Goal: Navigation & Orientation: Find specific page/section

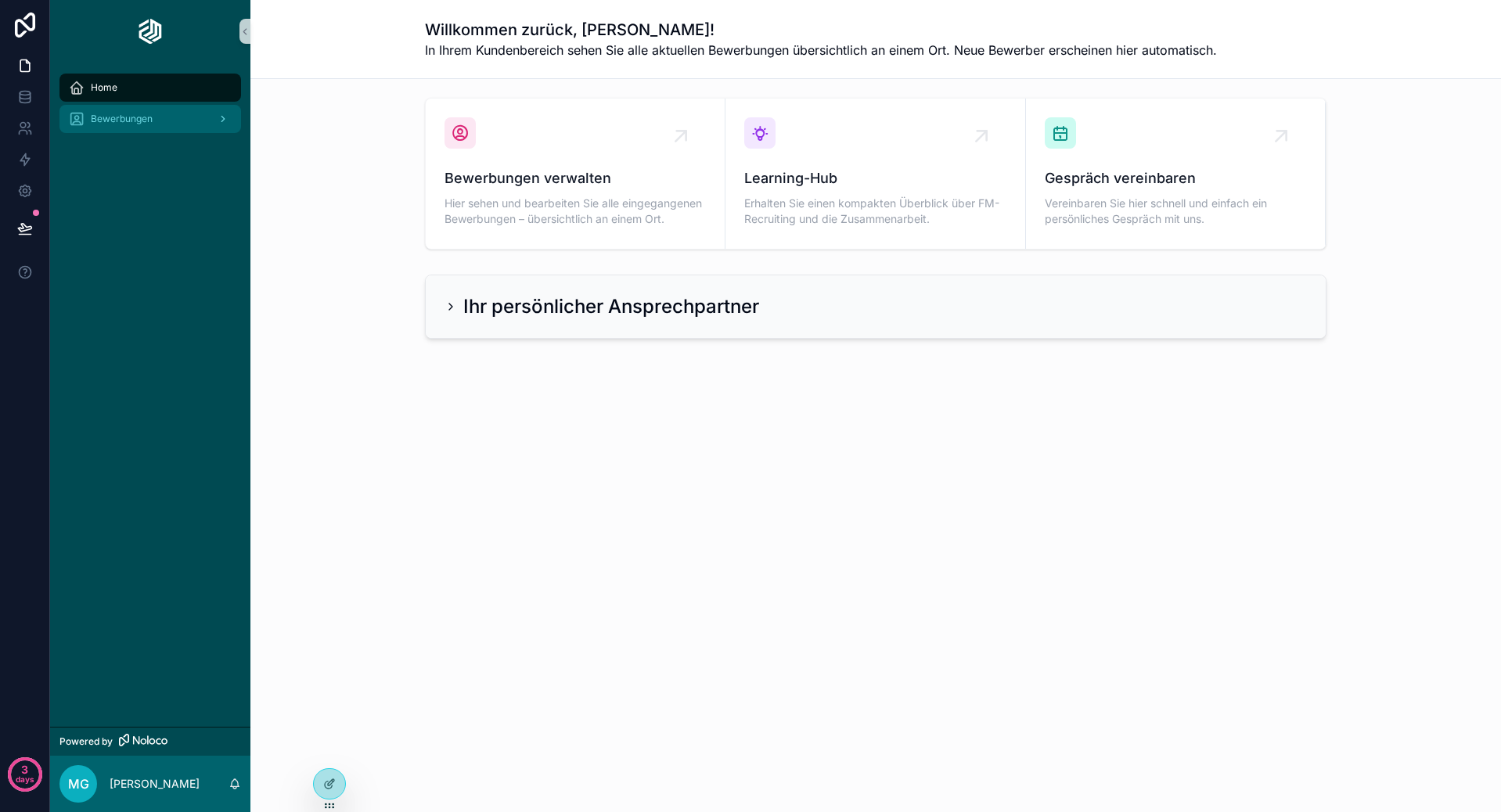
click at [164, 120] on div "Bewerbungen" at bounding box center [150, 118] width 163 height 25
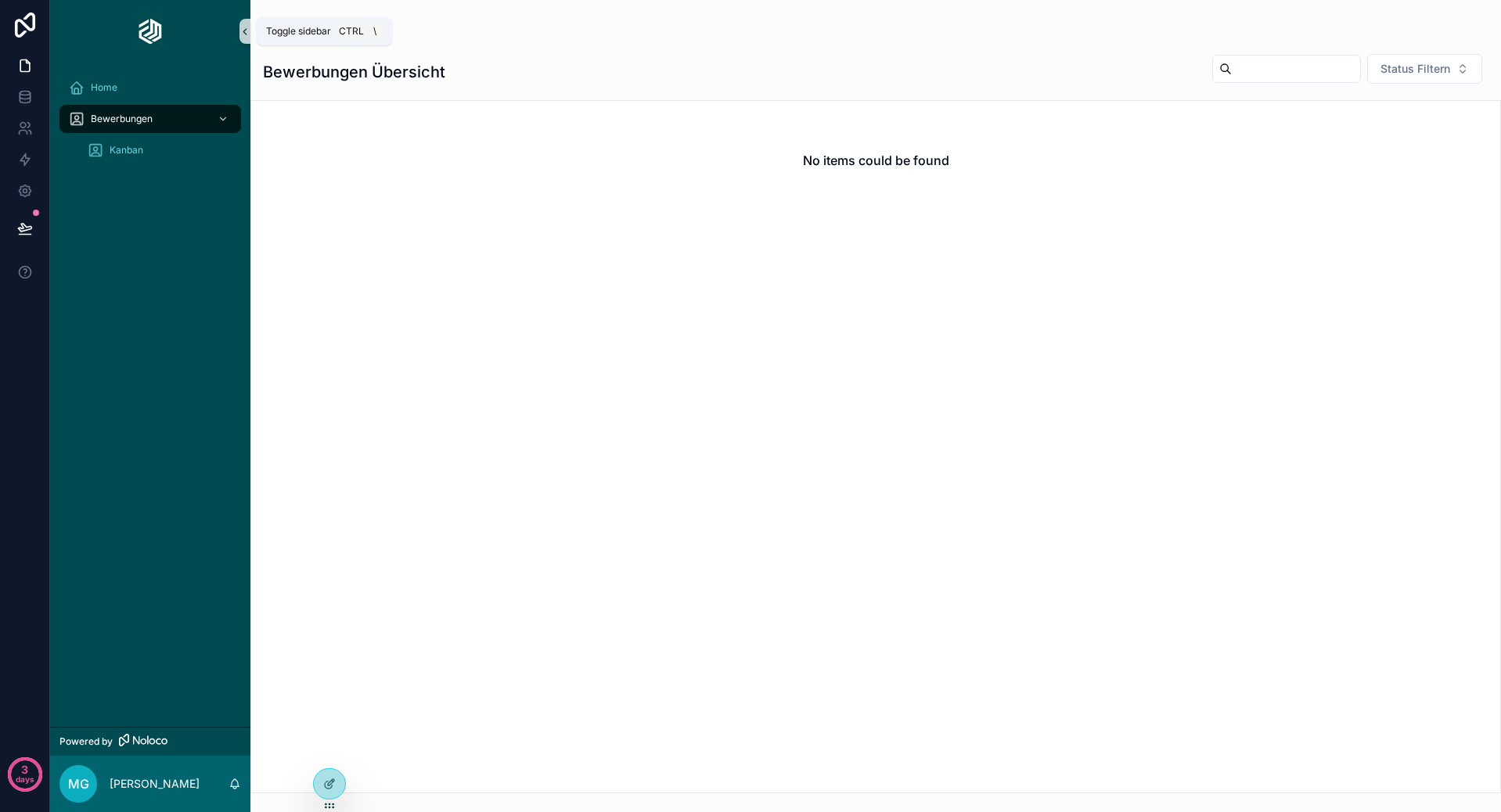
click at [242, 36] on icon "scrollable content" at bounding box center [245, 32] width 11 height 11
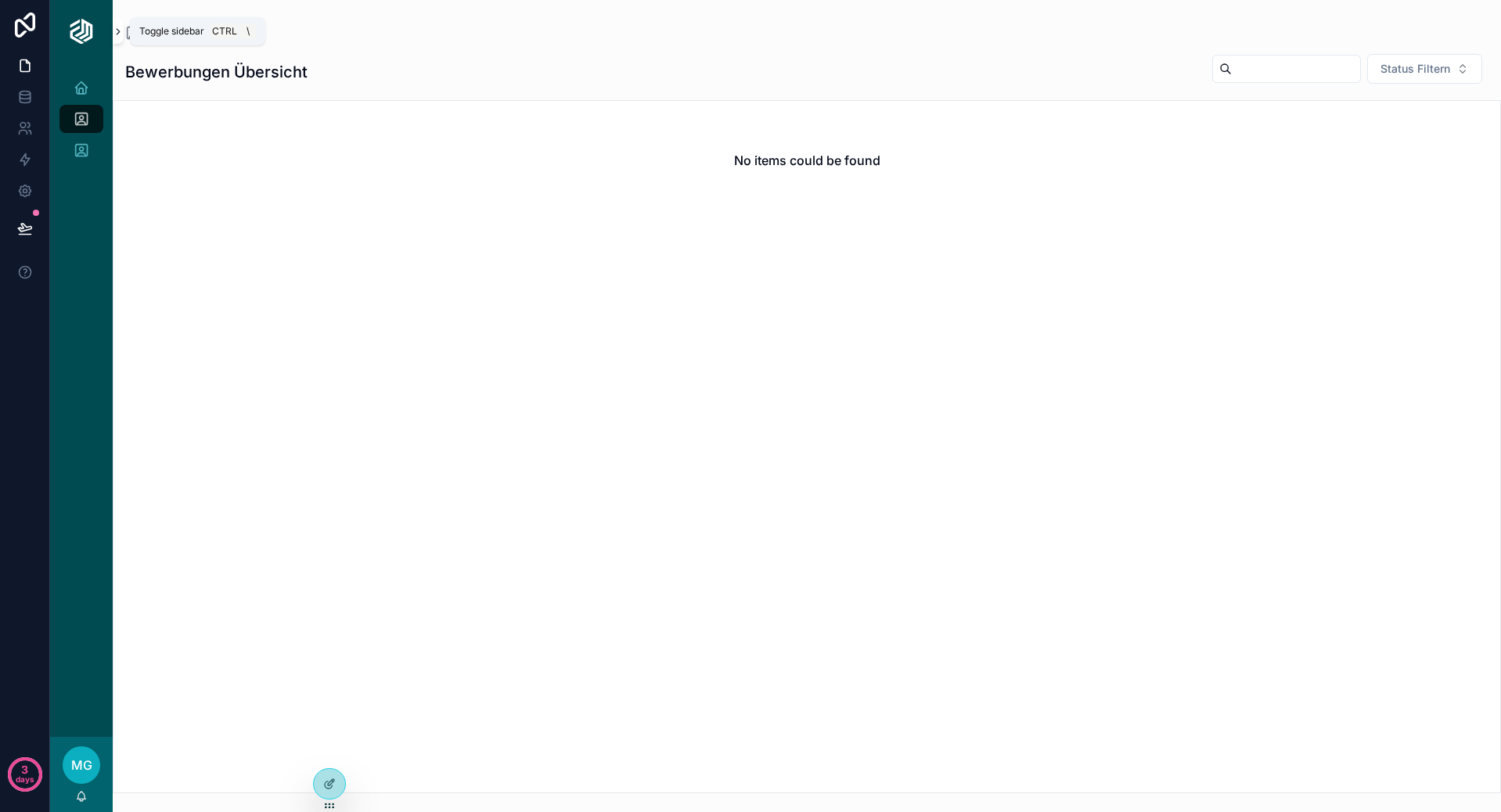
click at [116, 30] on icon "scrollable content" at bounding box center [118, 32] width 11 height 11
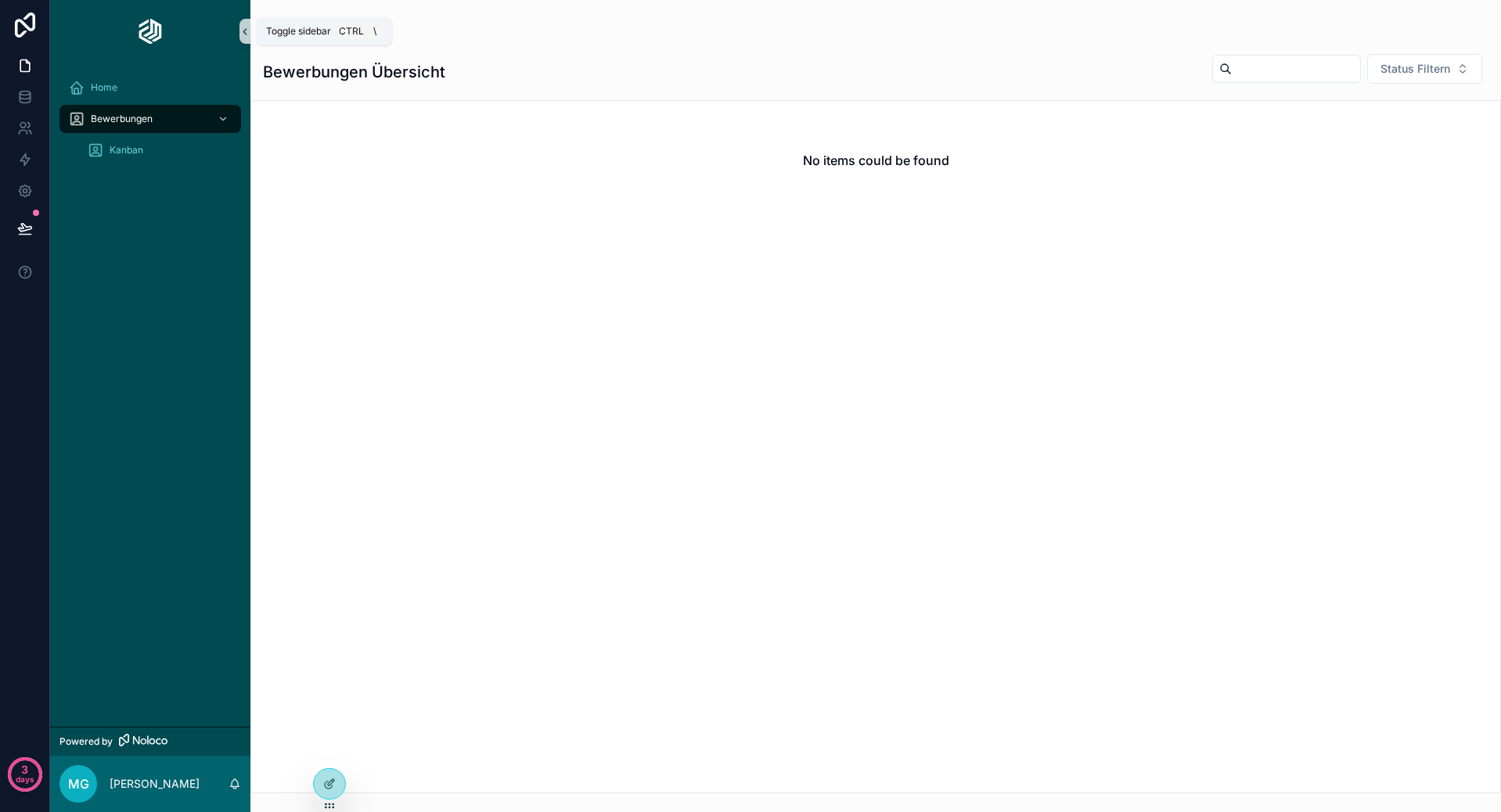
click at [243, 26] on icon "scrollable content" at bounding box center [245, 32] width 11 height 11
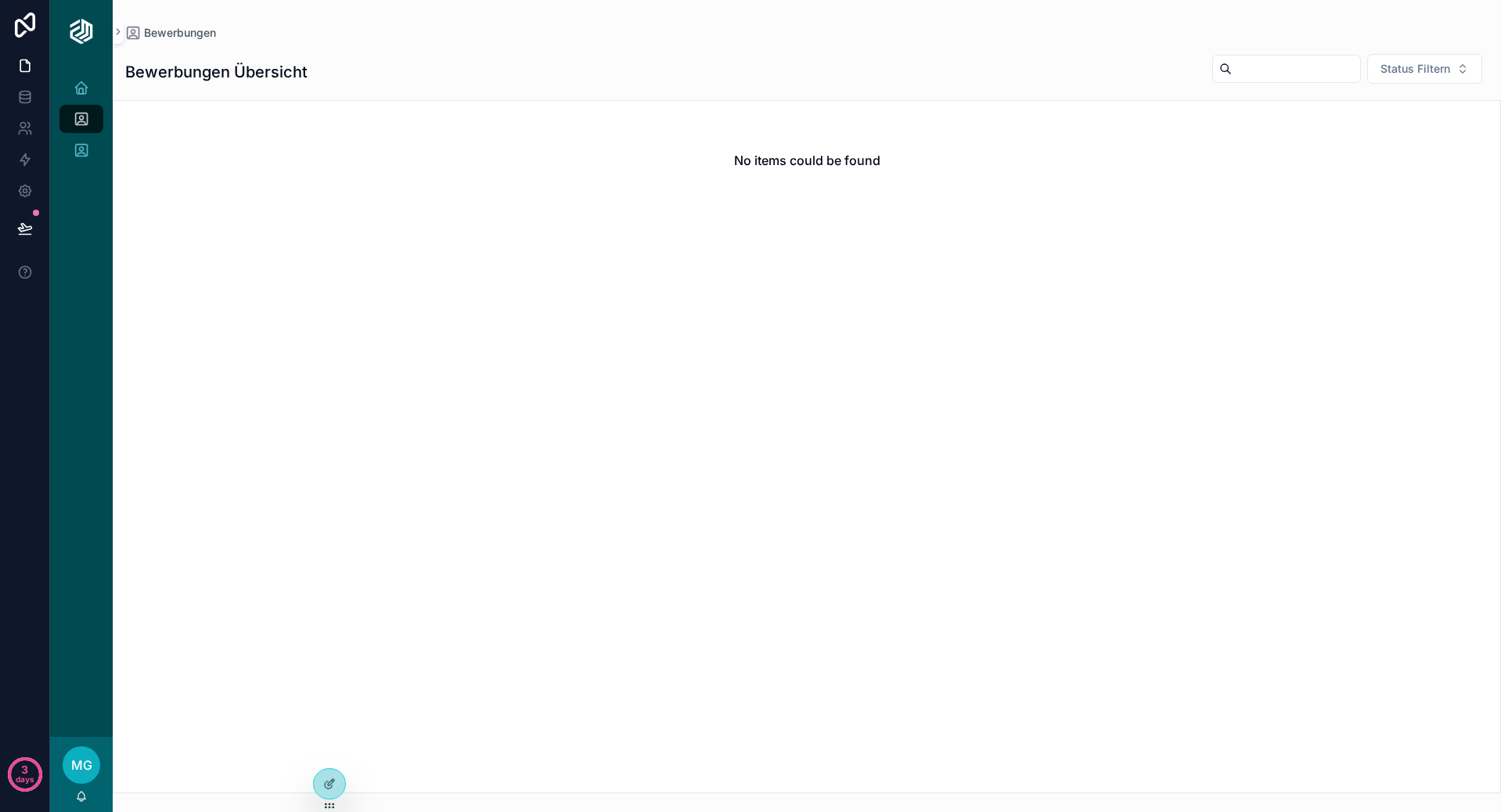
click at [111, 30] on div "scrollable content" at bounding box center [81, 31] width 62 height 62
click at [119, 33] on icon "scrollable content" at bounding box center [118, 32] width 11 height 11
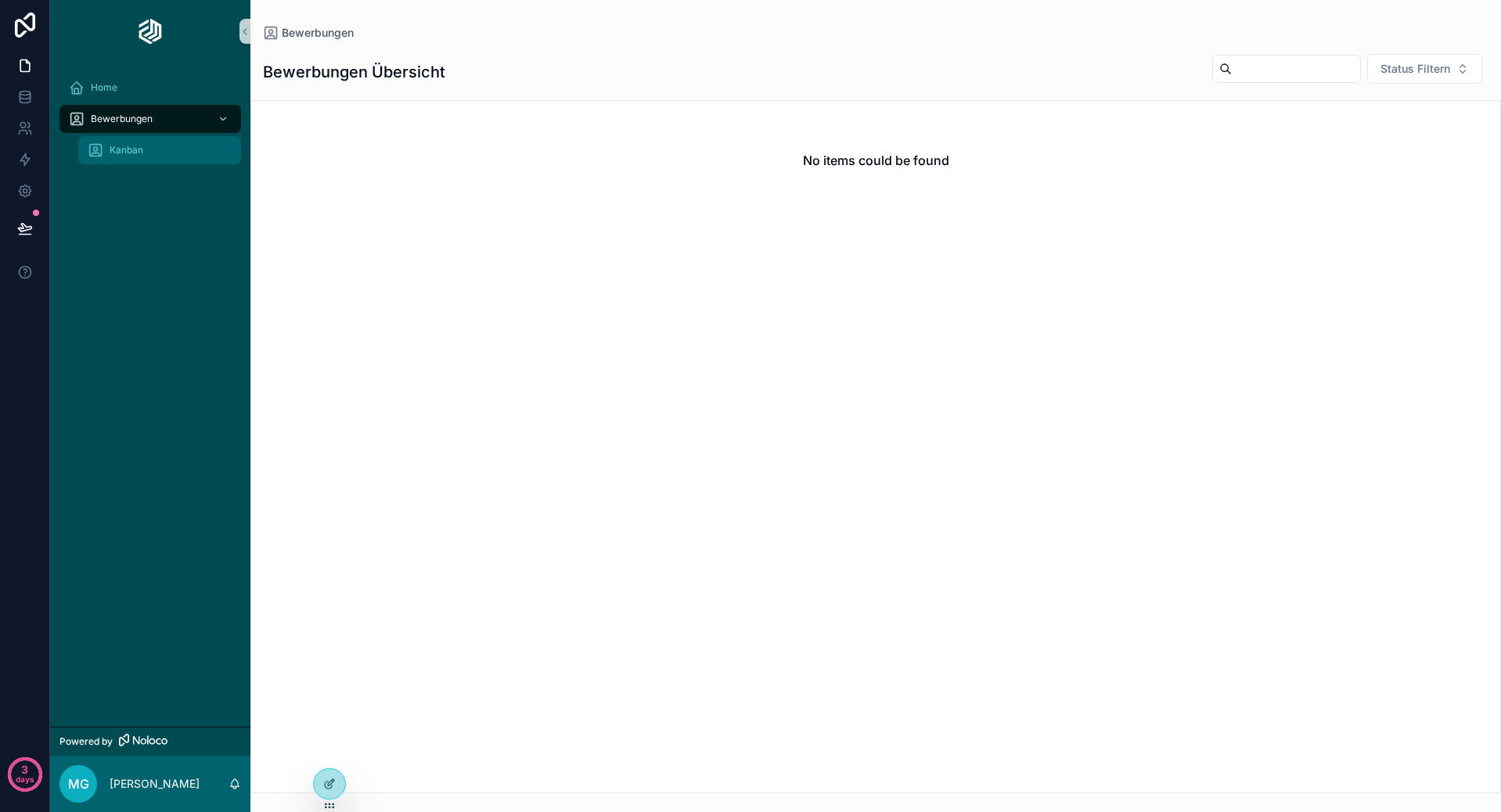
click at [144, 148] on div "Kanban" at bounding box center [160, 150] width 144 height 25
click at [145, 150] on div "Kanban" at bounding box center [160, 150] width 144 height 25
click at [147, 113] on span "Bewerbungen" at bounding box center [122, 118] width 62 height 12
click at [135, 90] on div "Home" at bounding box center [150, 87] width 163 height 25
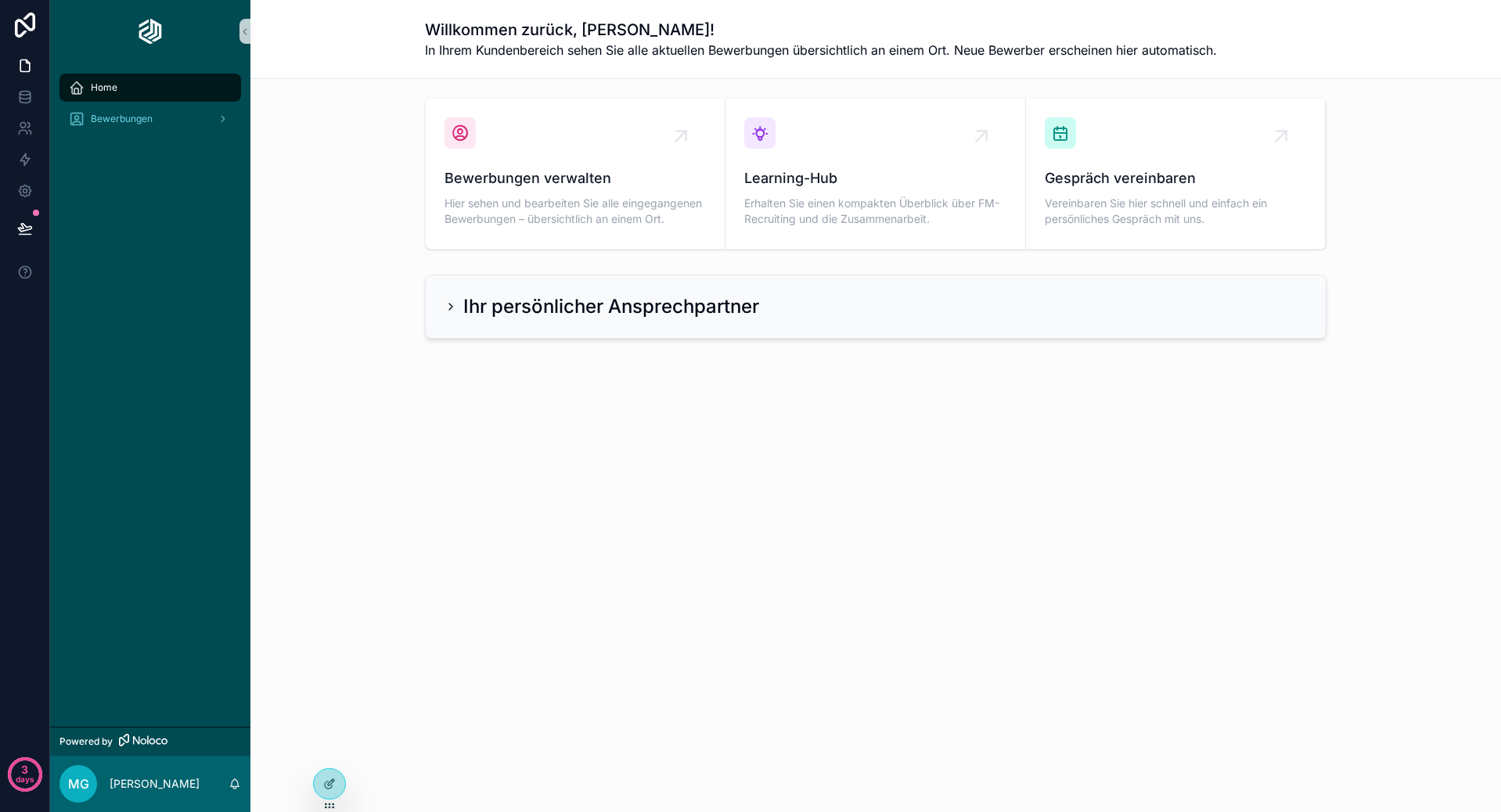
click at [493, 307] on h2 "Ihr persönlicher Ansprechpartner" at bounding box center [611, 306] width 296 height 25
